Goal: Transaction & Acquisition: Obtain resource

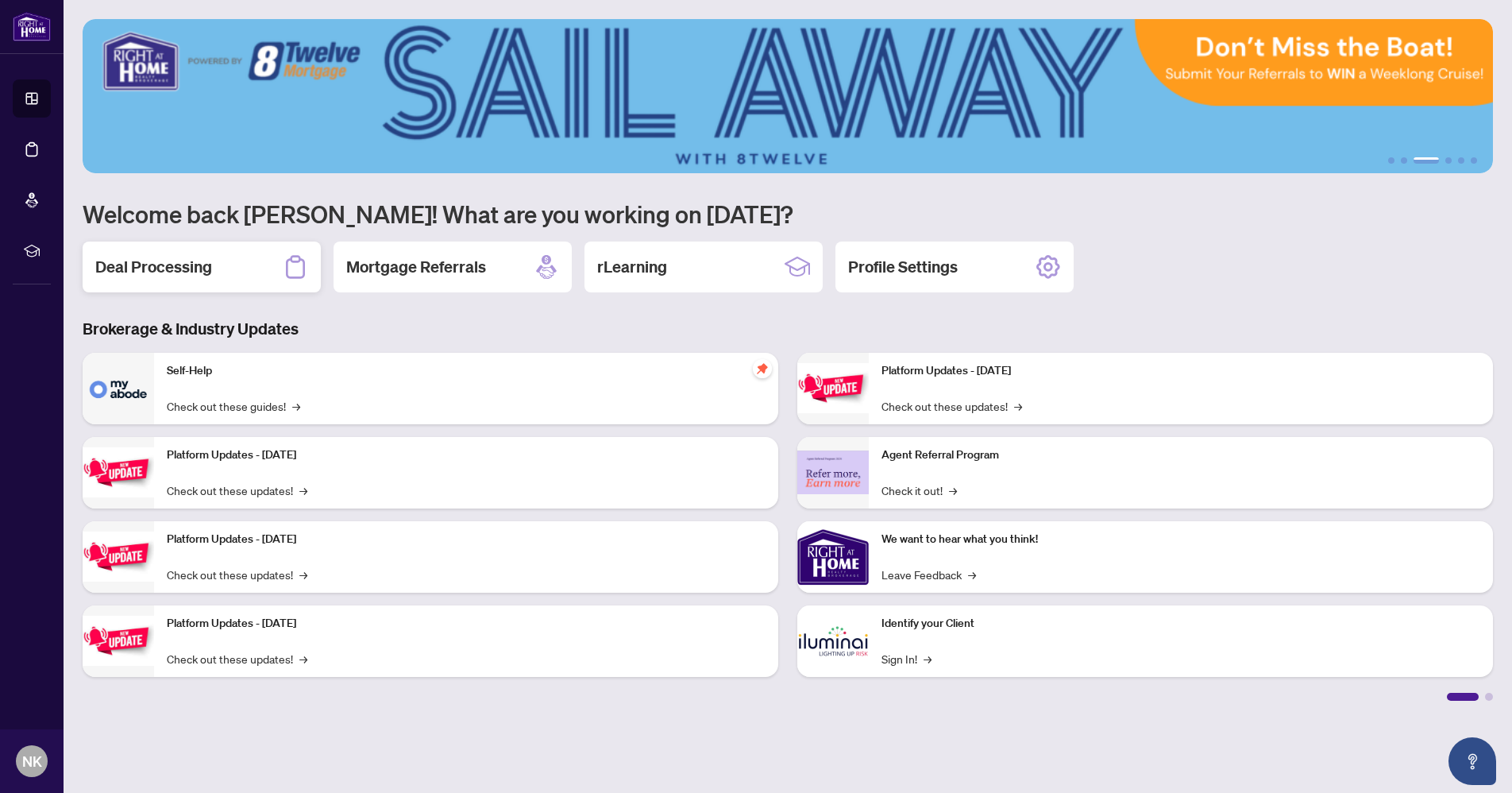
click at [256, 266] on div "Deal Processing" at bounding box center [202, 266] width 239 height 51
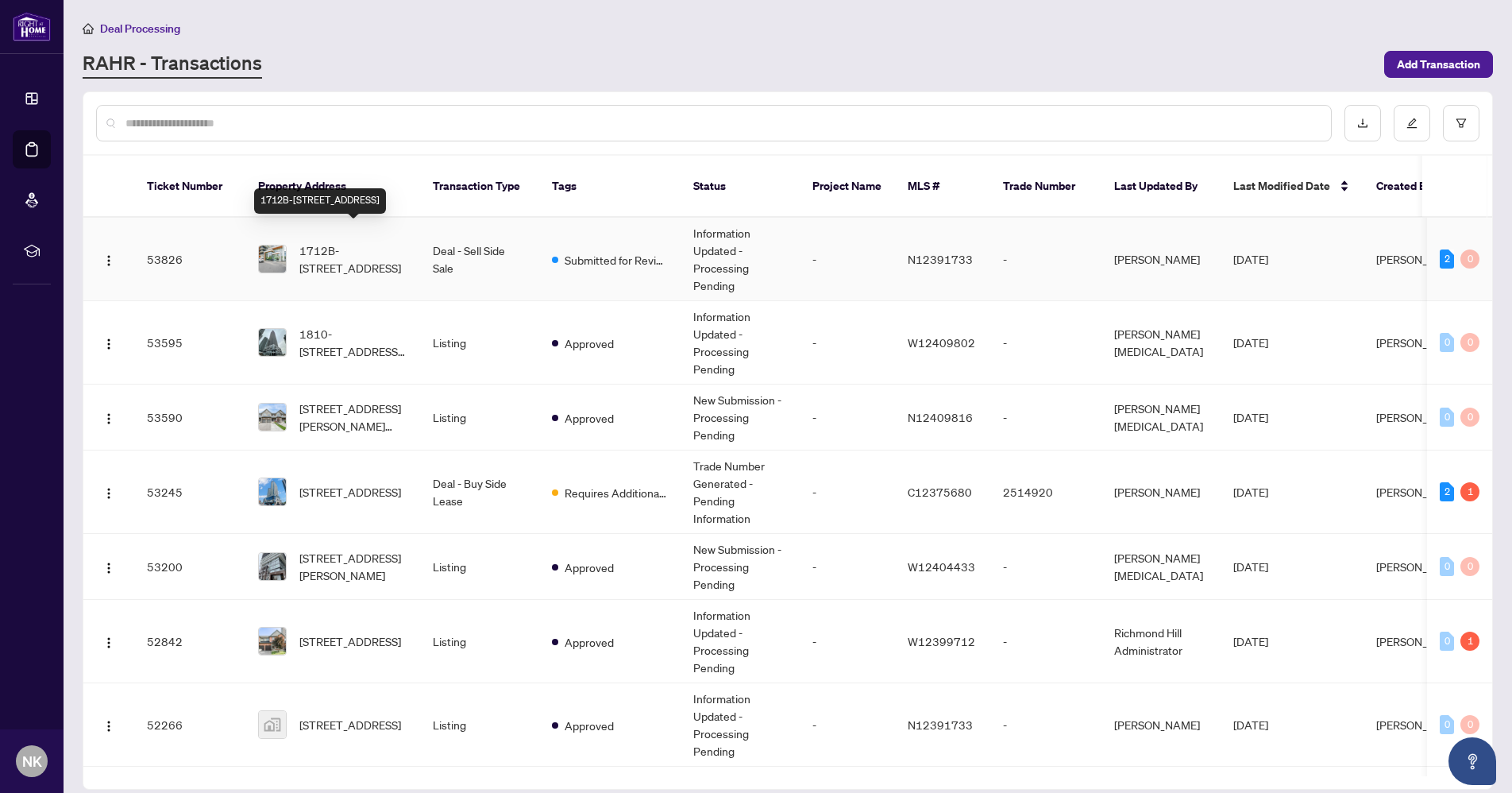
click at [360, 248] on span "1712B-[STREET_ADDRESS]" at bounding box center [353, 259] width 108 height 35
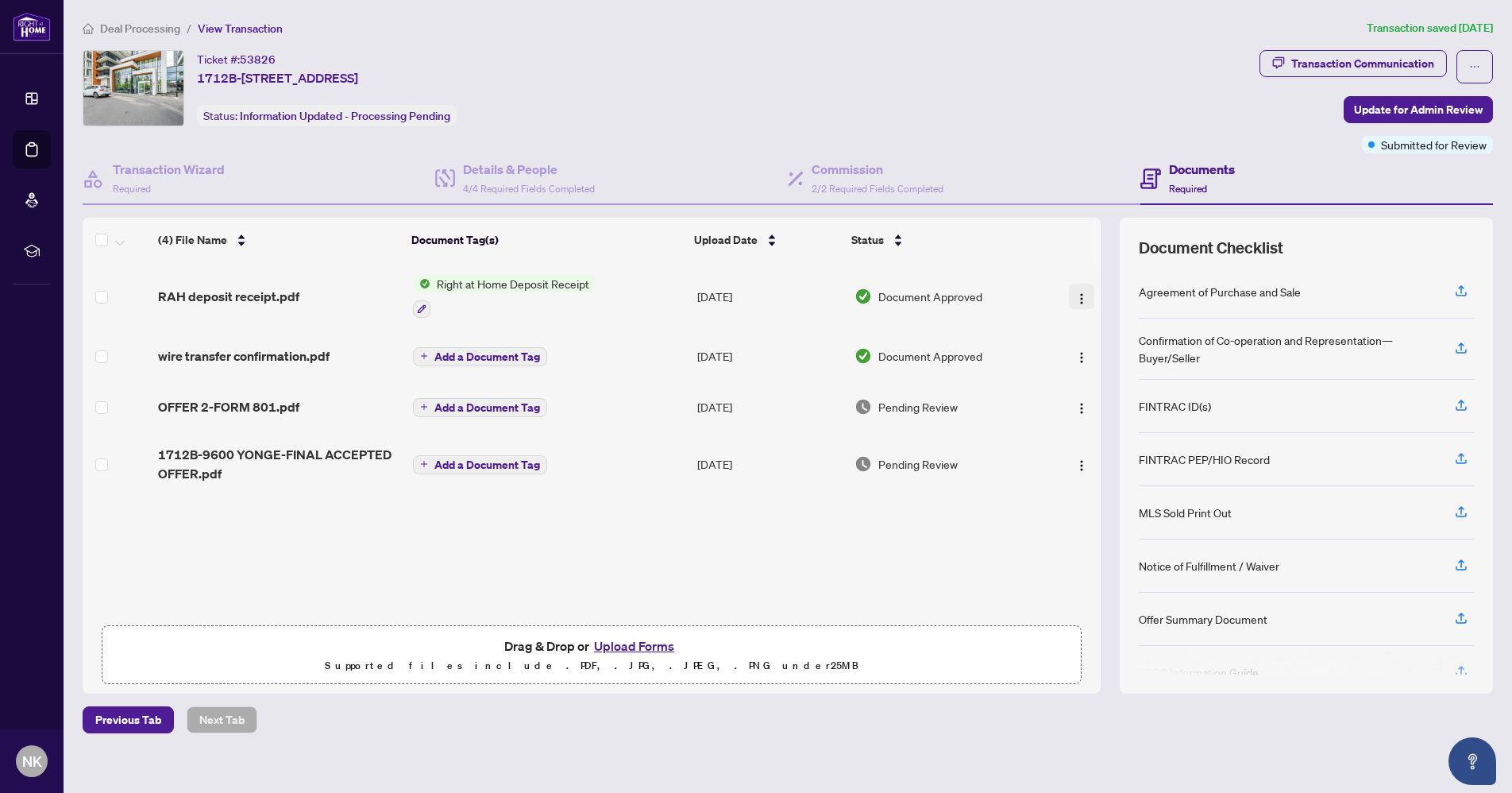
click at [1078, 296] on img "button" at bounding box center [1082, 298] width 13 height 13
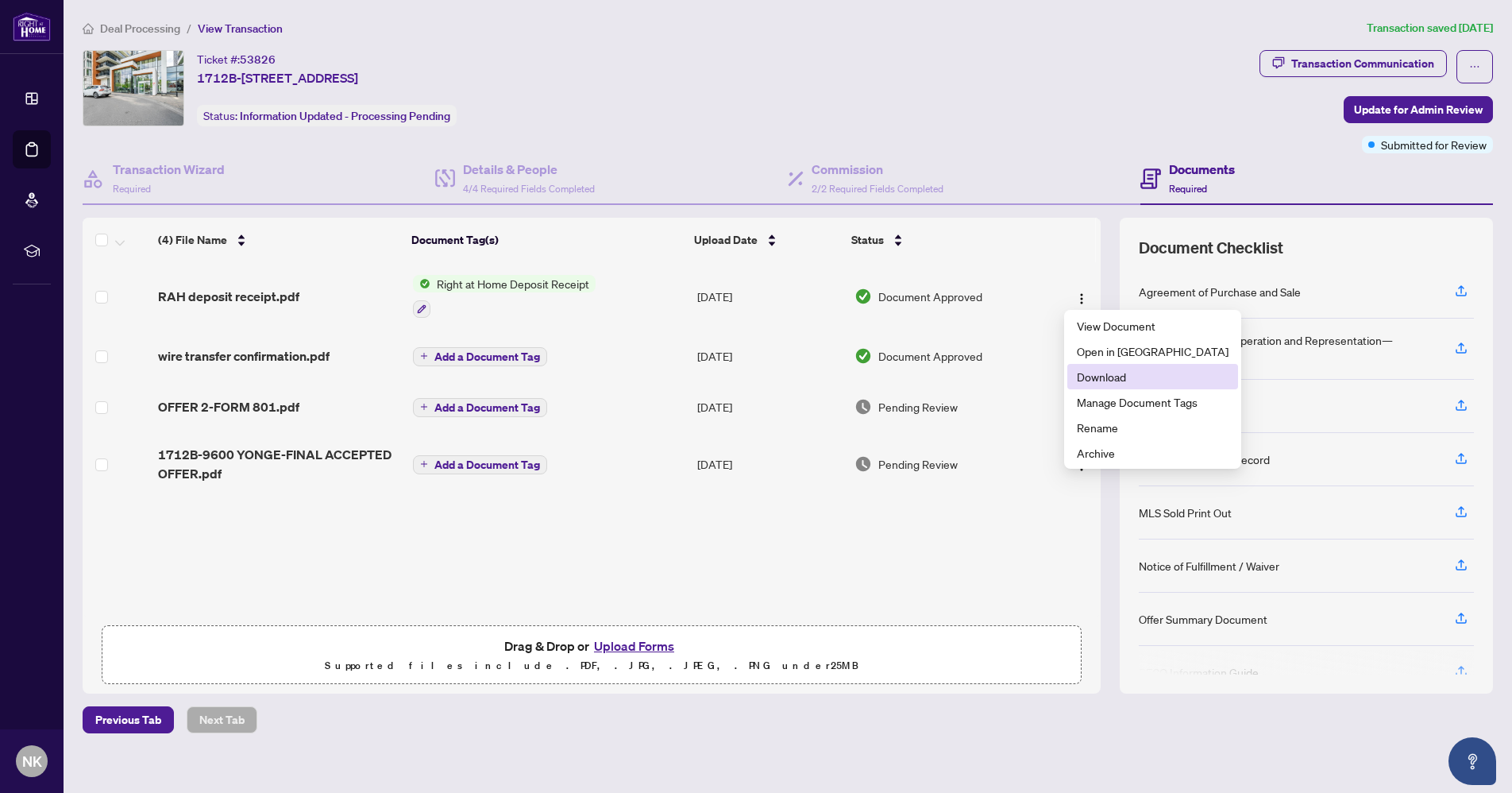
click at [1102, 372] on span "Download" at bounding box center [1153, 376] width 152 height 18
